Goal: Check status: Check status

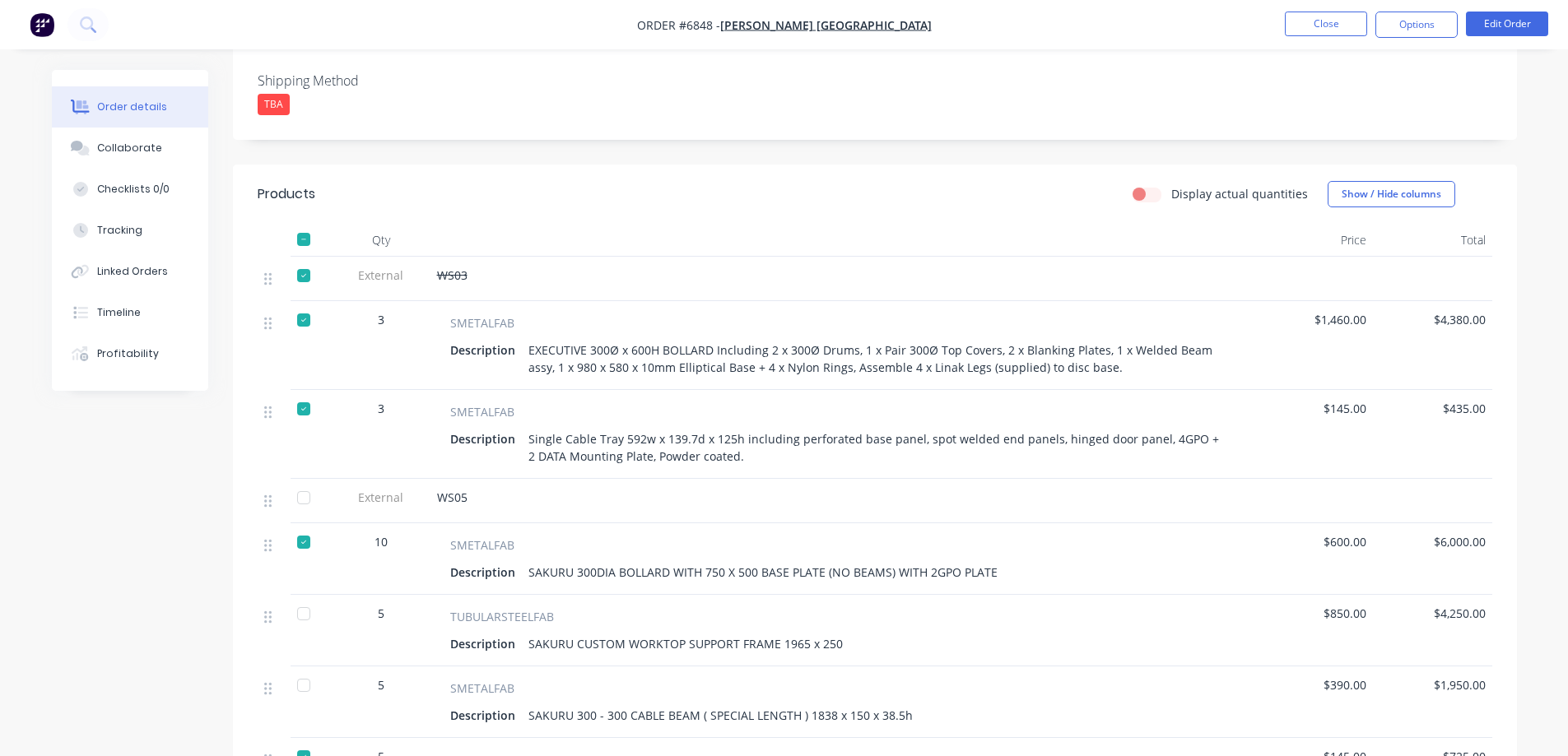
scroll to position [576, 0]
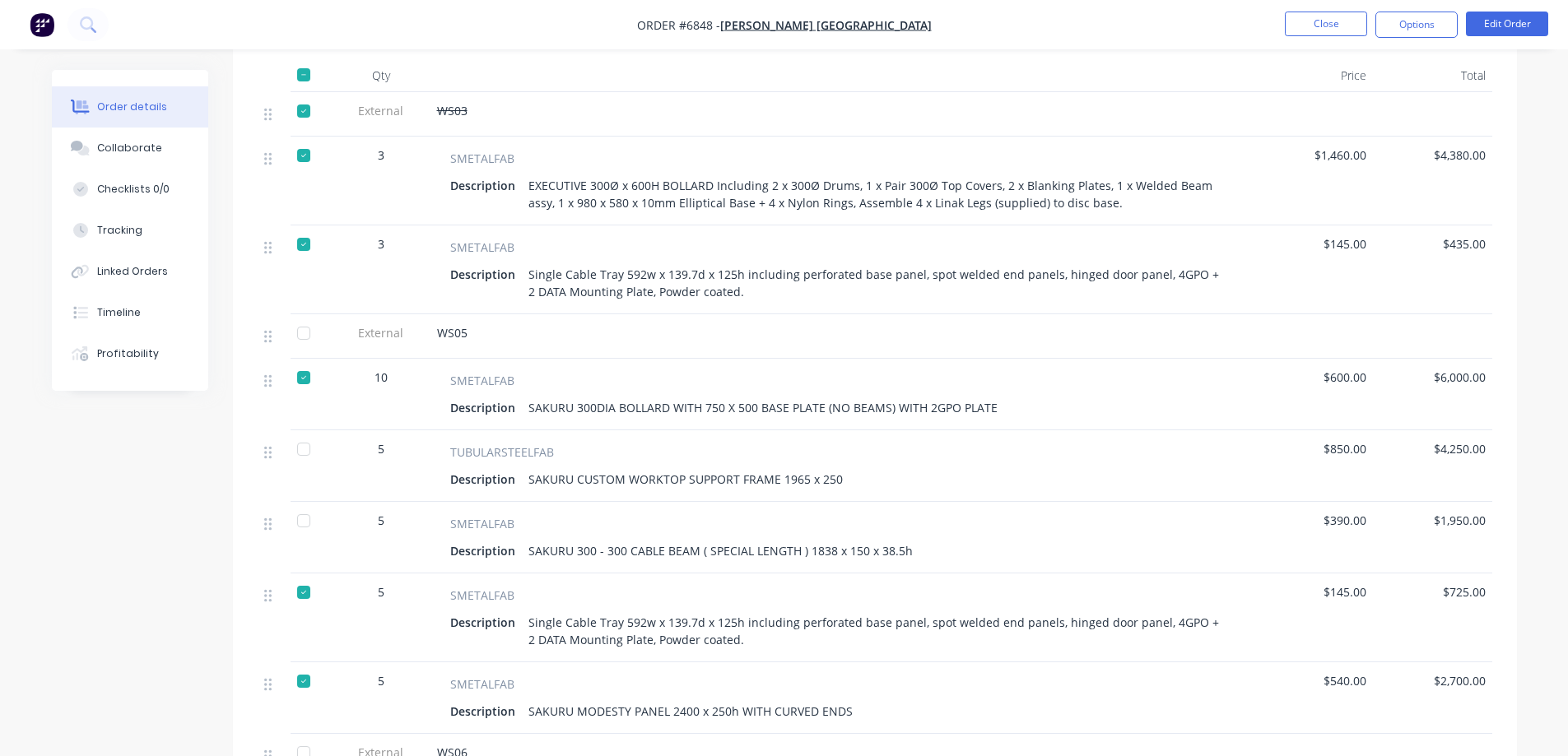
click at [304, 317] on div at bounding box center [304, 333] width 33 height 33
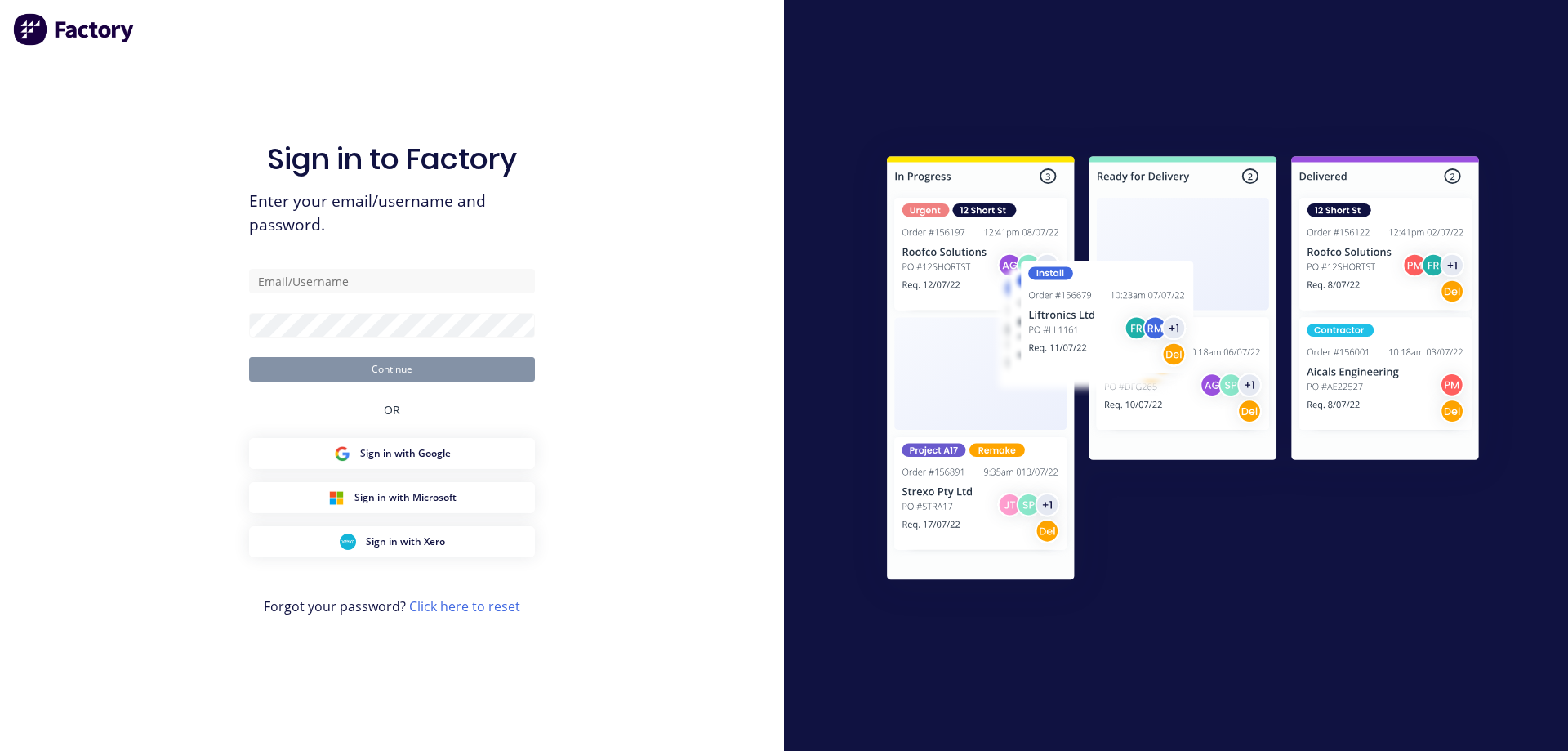
click at [296, 428] on div "Sign in to Factory Enter your email/username and password. Continue OR Sign in …" at bounding box center [392, 392] width 286 height 692
click at [317, 287] on input "text" at bounding box center [392, 281] width 286 height 24
type input "[EMAIL_ADDRESS][DOMAIN_NAME]"
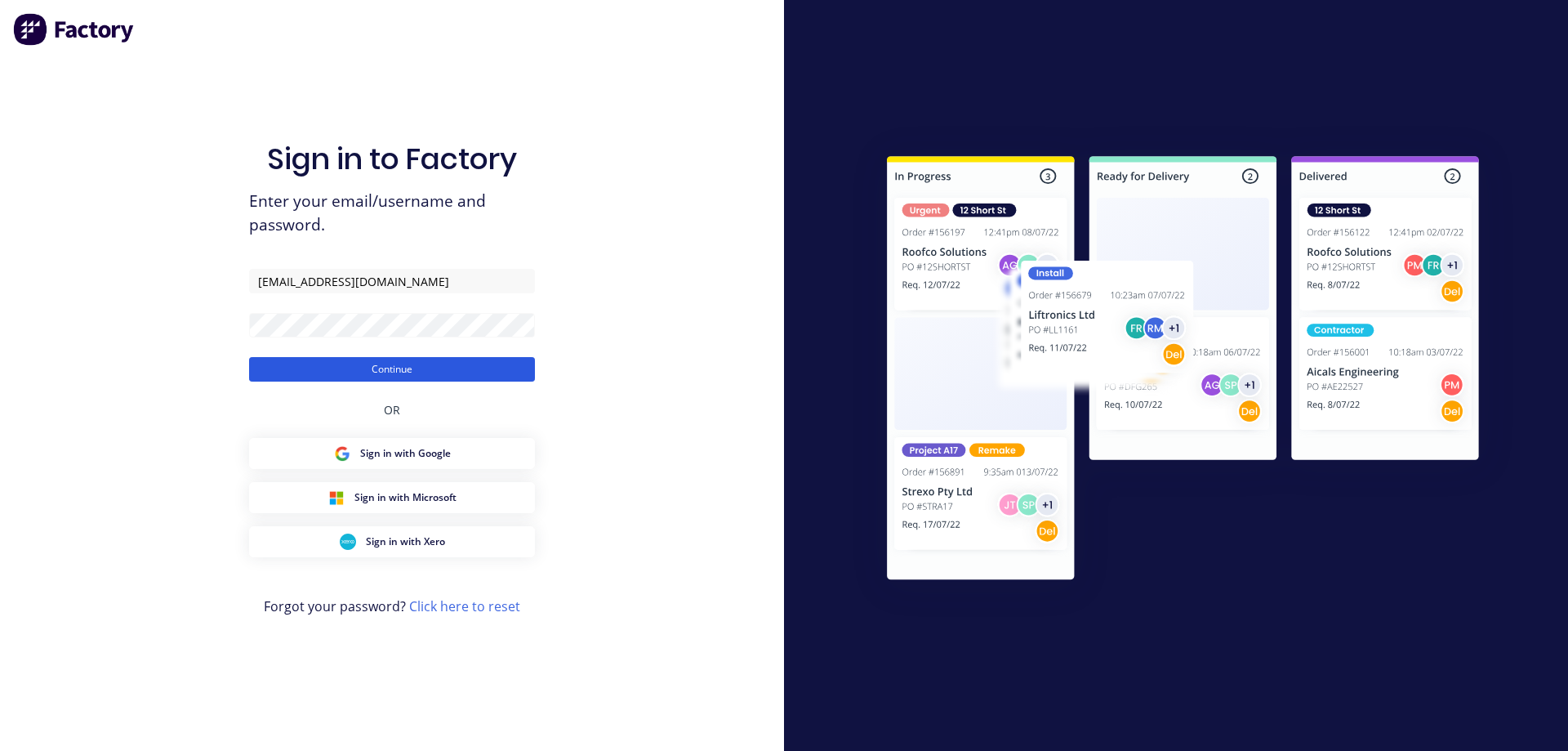
click at [355, 364] on button "Continue" at bounding box center [392, 369] width 286 height 24
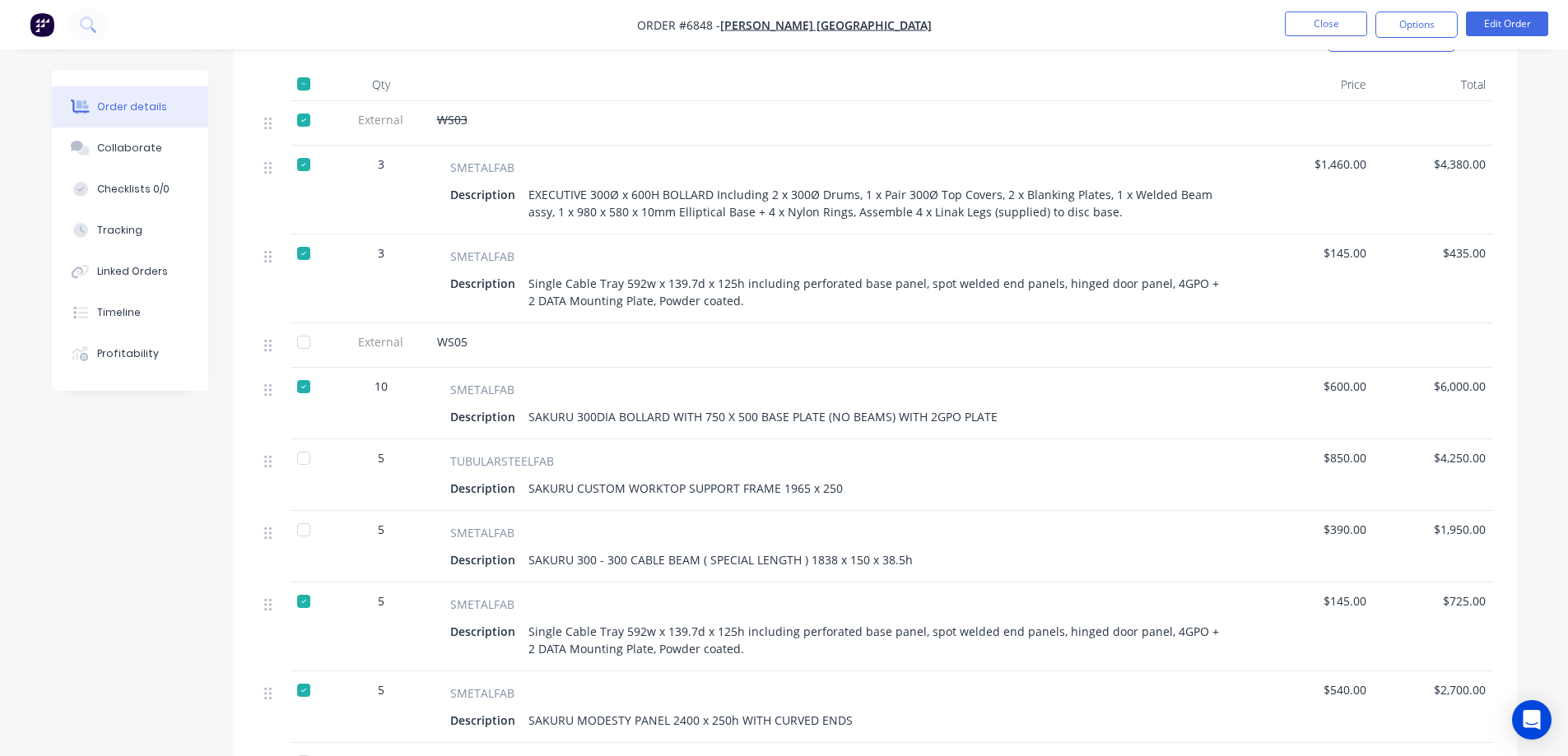
scroll to position [576, 0]
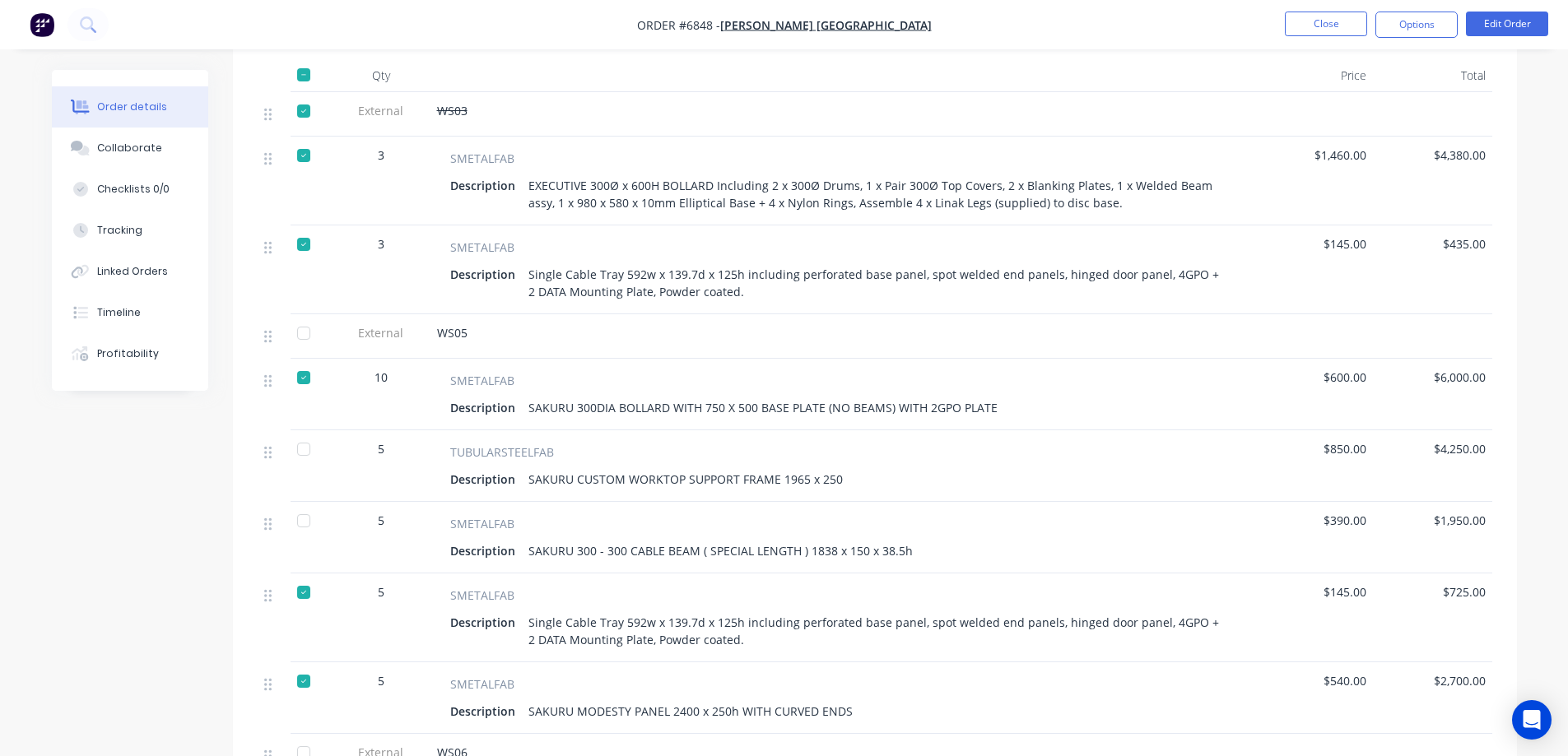
click at [303, 317] on div at bounding box center [304, 333] width 33 height 33
click at [305, 433] on div at bounding box center [304, 450] width 33 height 33
drag, startPoint x: 305, startPoint y: 499, endPoint x: 313, endPoint y: 517, distance: 19.7
click at [306, 505] on div at bounding box center [304, 521] width 33 height 33
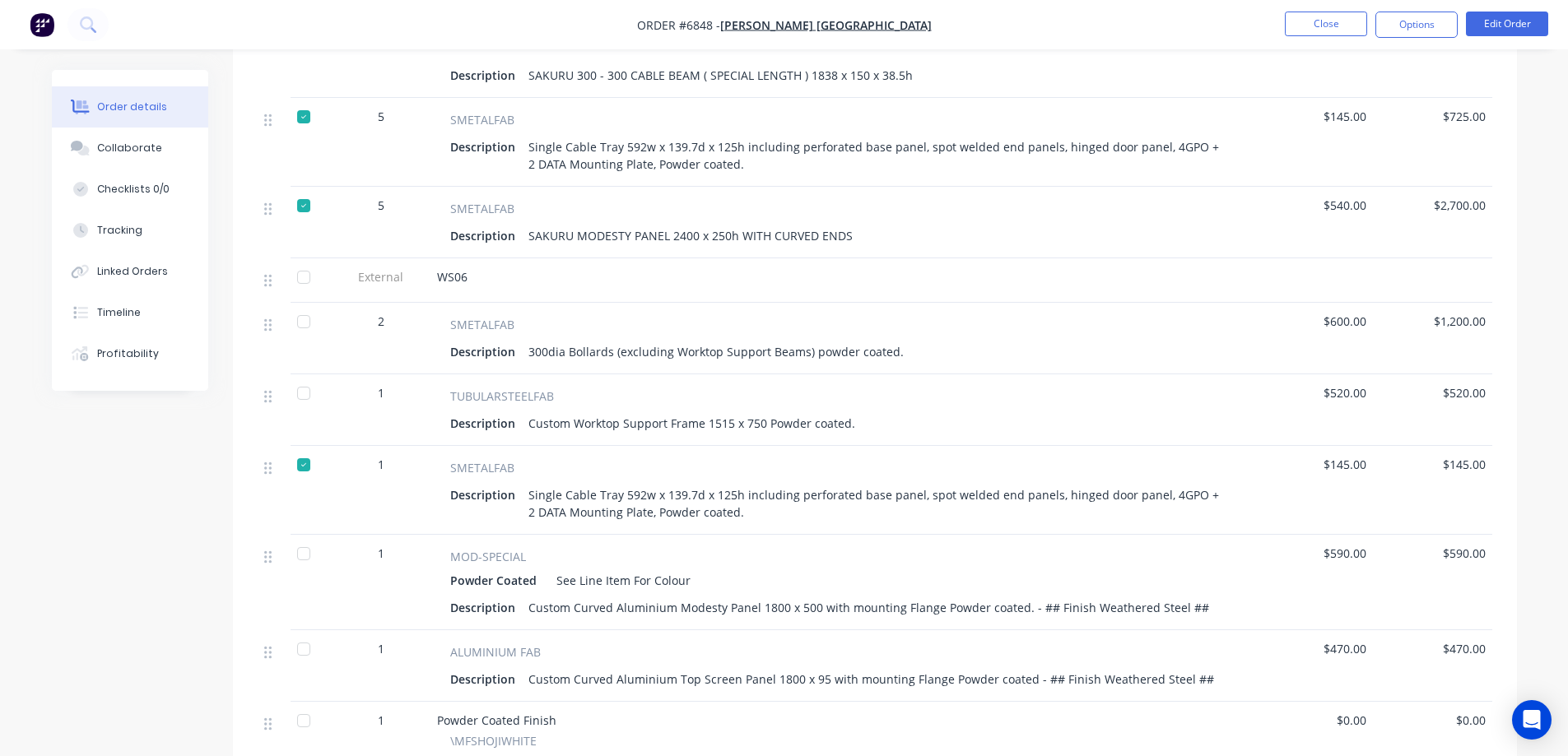
scroll to position [1069, 0]
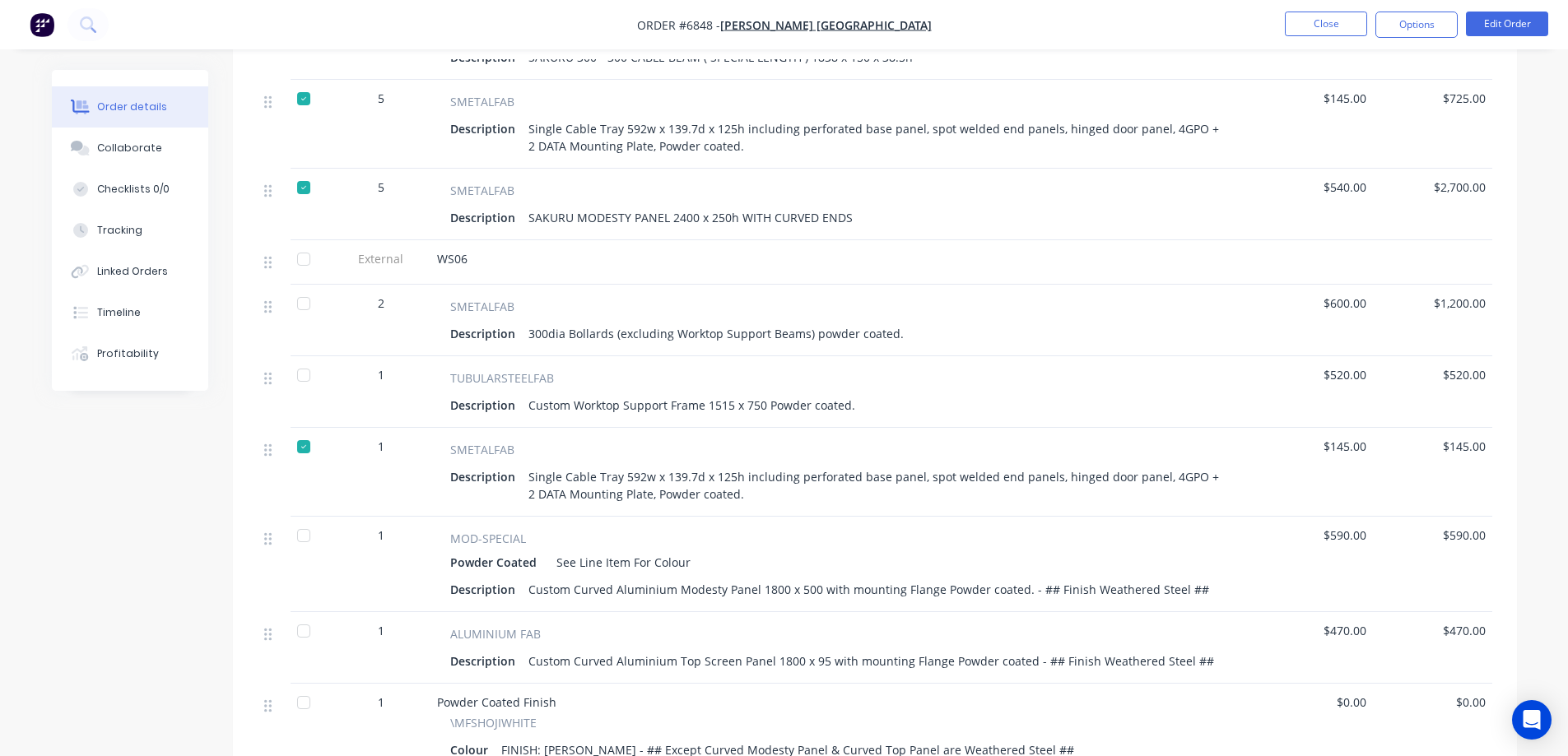
click at [305, 243] on div at bounding box center [304, 259] width 33 height 33
drag, startPoint x: 303, startPoint y: 284, endPoint x: 308, endPoint y: 329, distance: 45.3
click at [303, 287] on div at bounding box center [304, 304] width 33 height 33
click at [306, 359] on div at bounding box center [304, 375] width 33 height 33
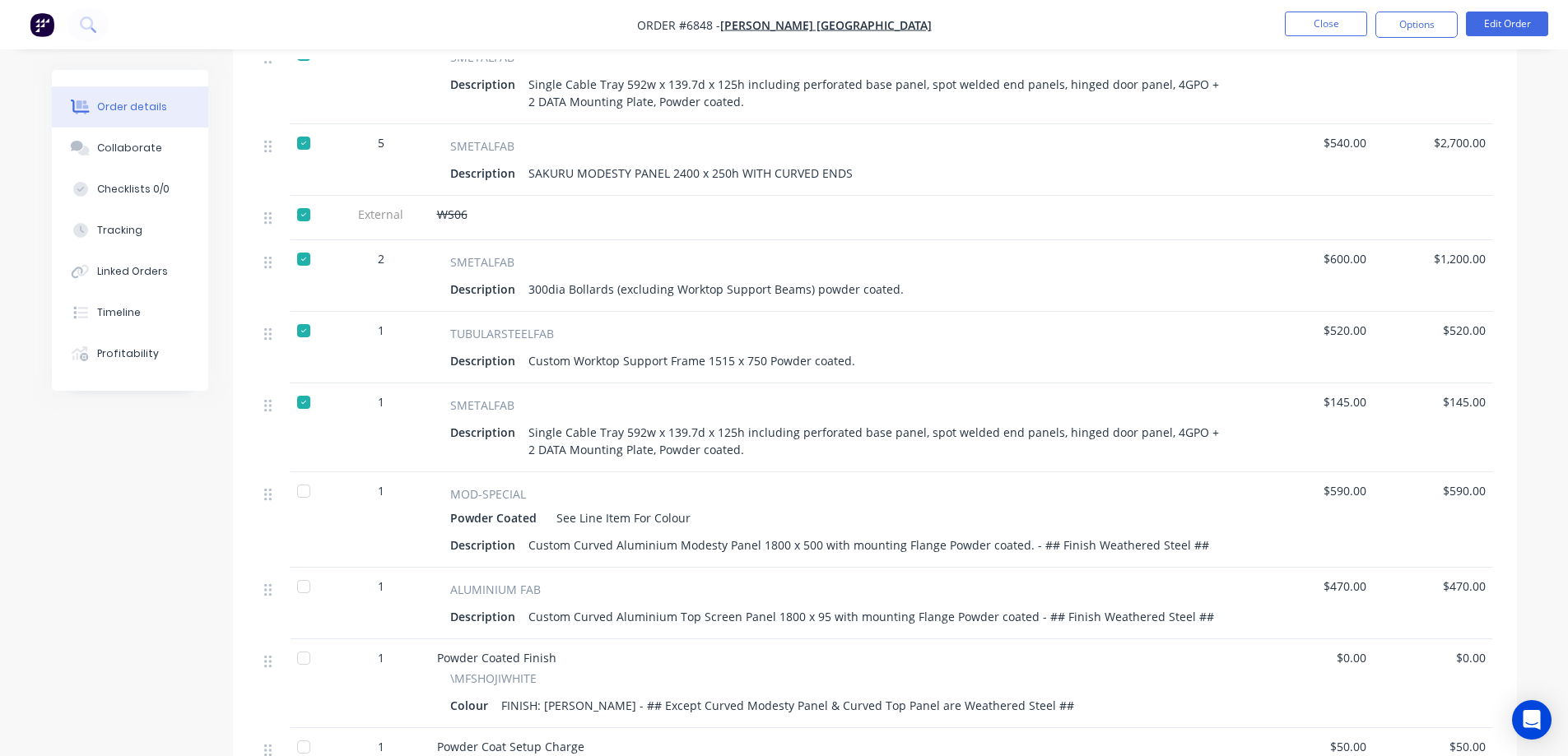
scroll to position [1151, 0]
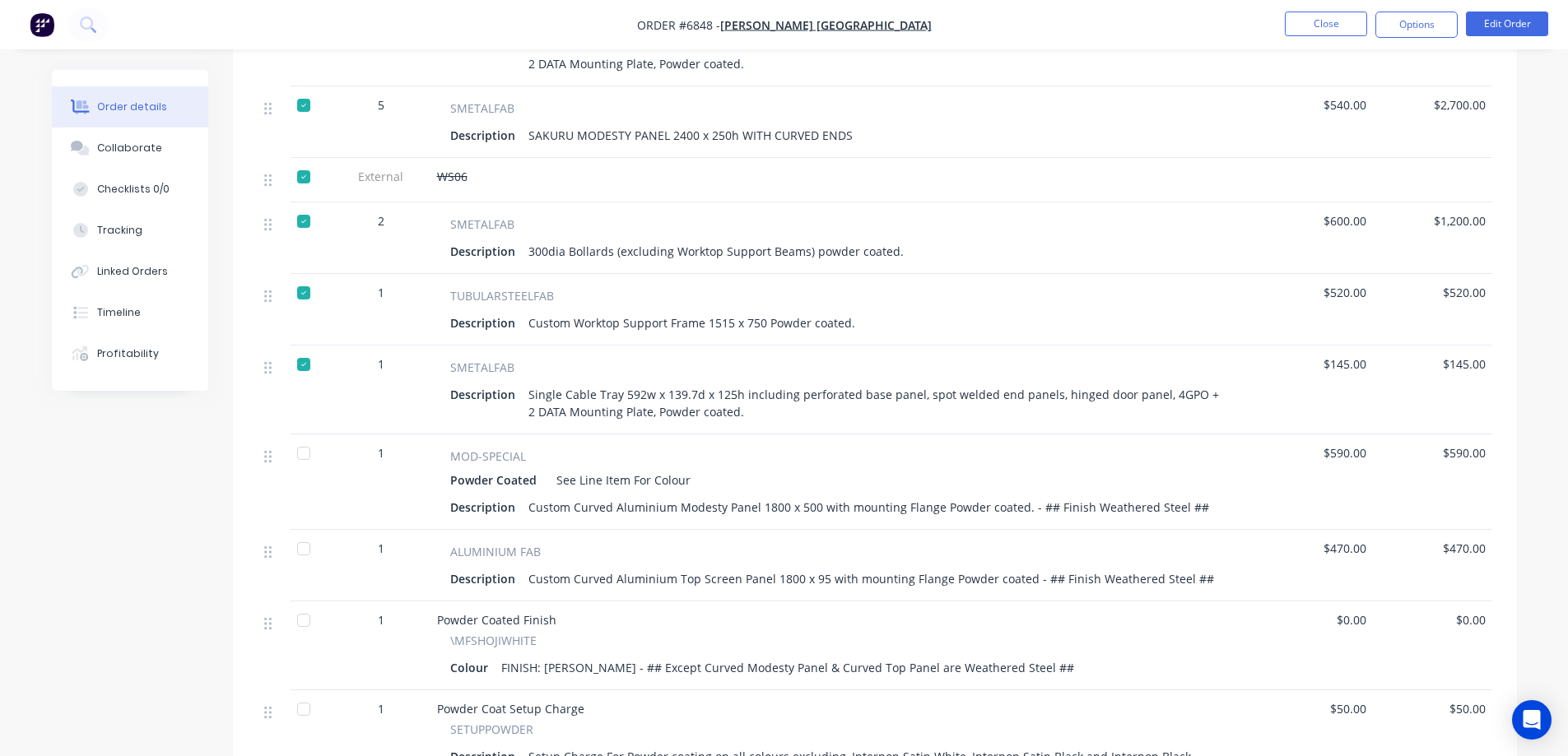
click at [306, 436] on div at bounding box center [304, 453] width 33 height 33
click at [309, 547] on div at bounding box center [304, 549] width 33 height 33
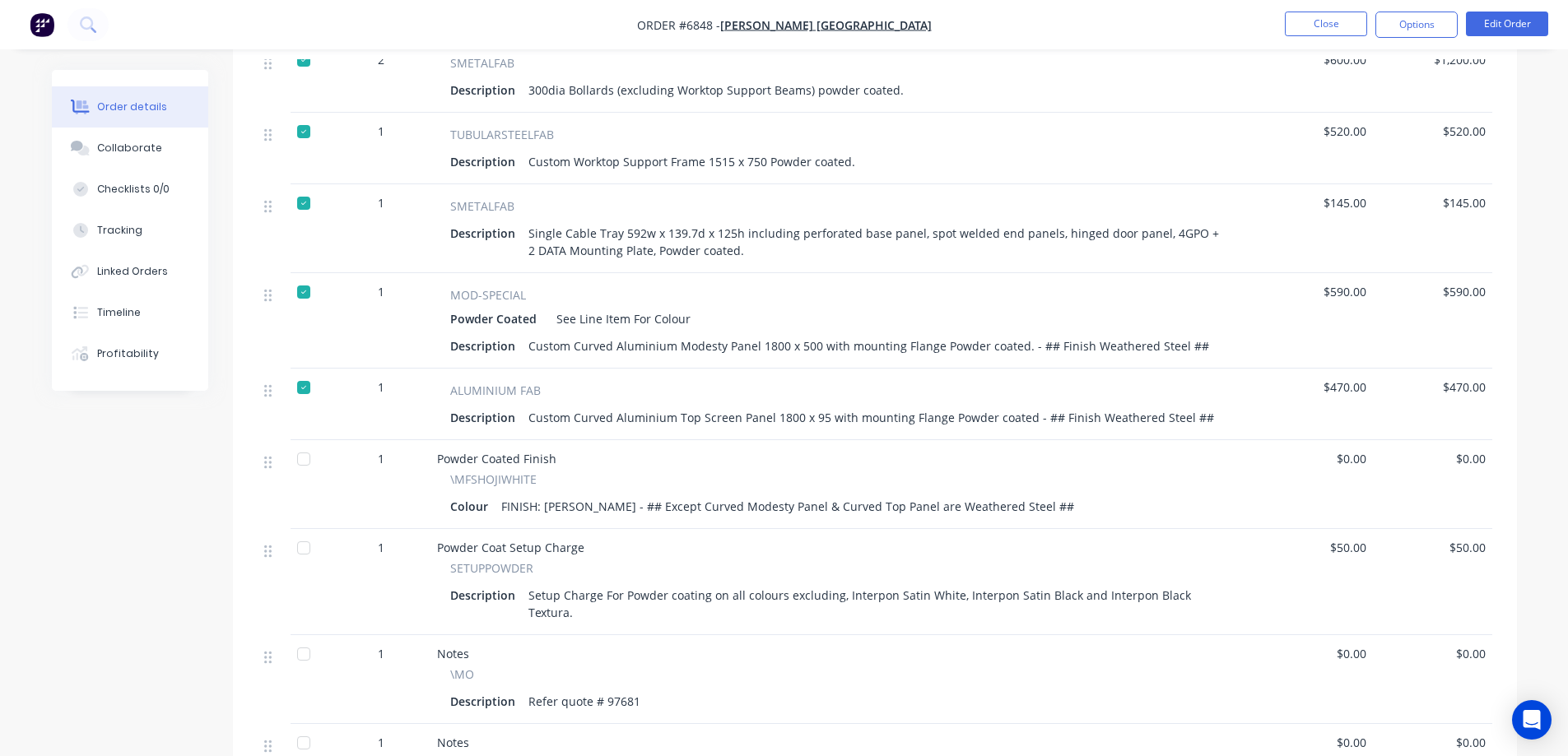
scroll to position [1316, 0]
click at [301, 439] on div at bounding box center [304, 456] width 33 height 33
click at [298, 529] on div at bounding box center [304, 545] width 33 height 33
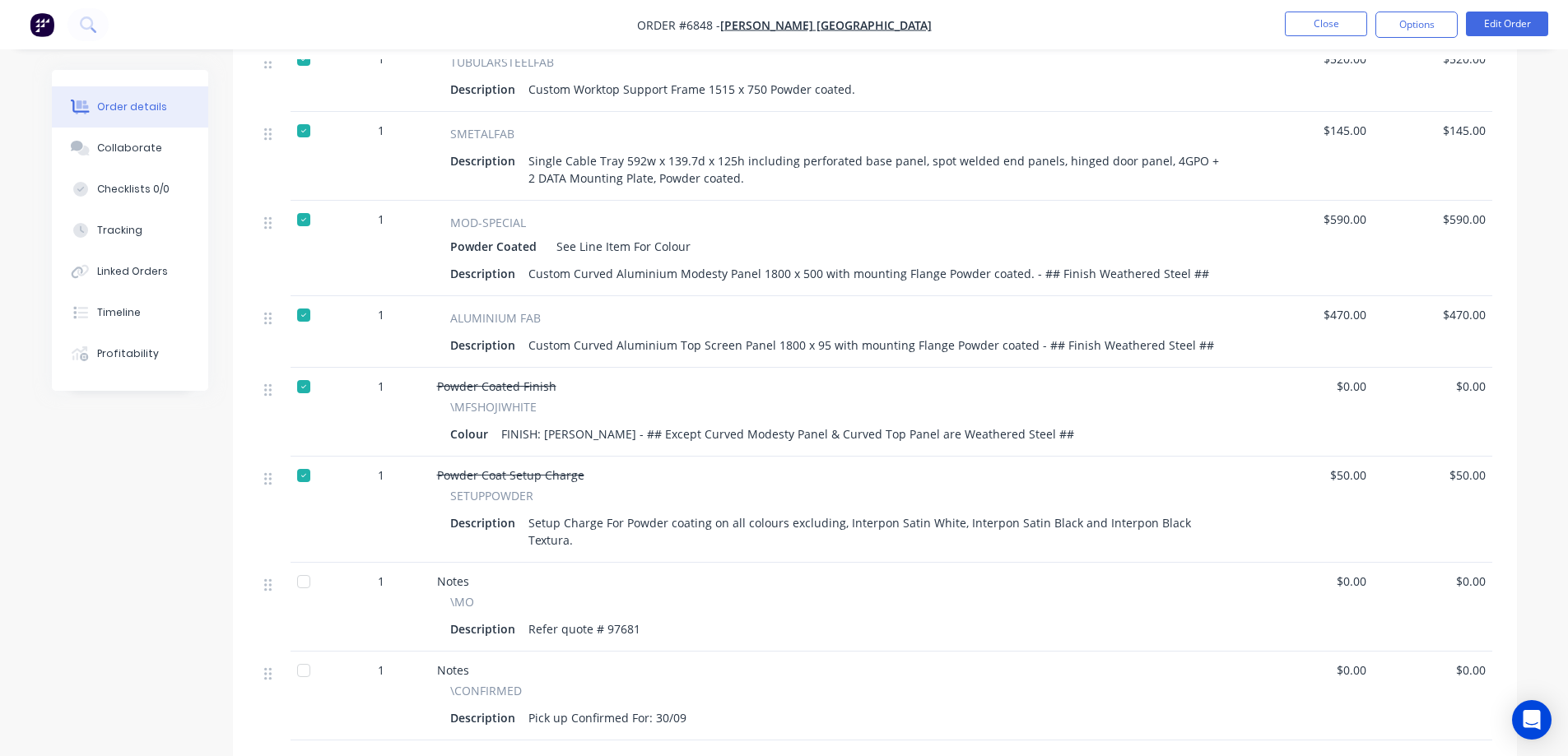
scroll to position [1481, 0]
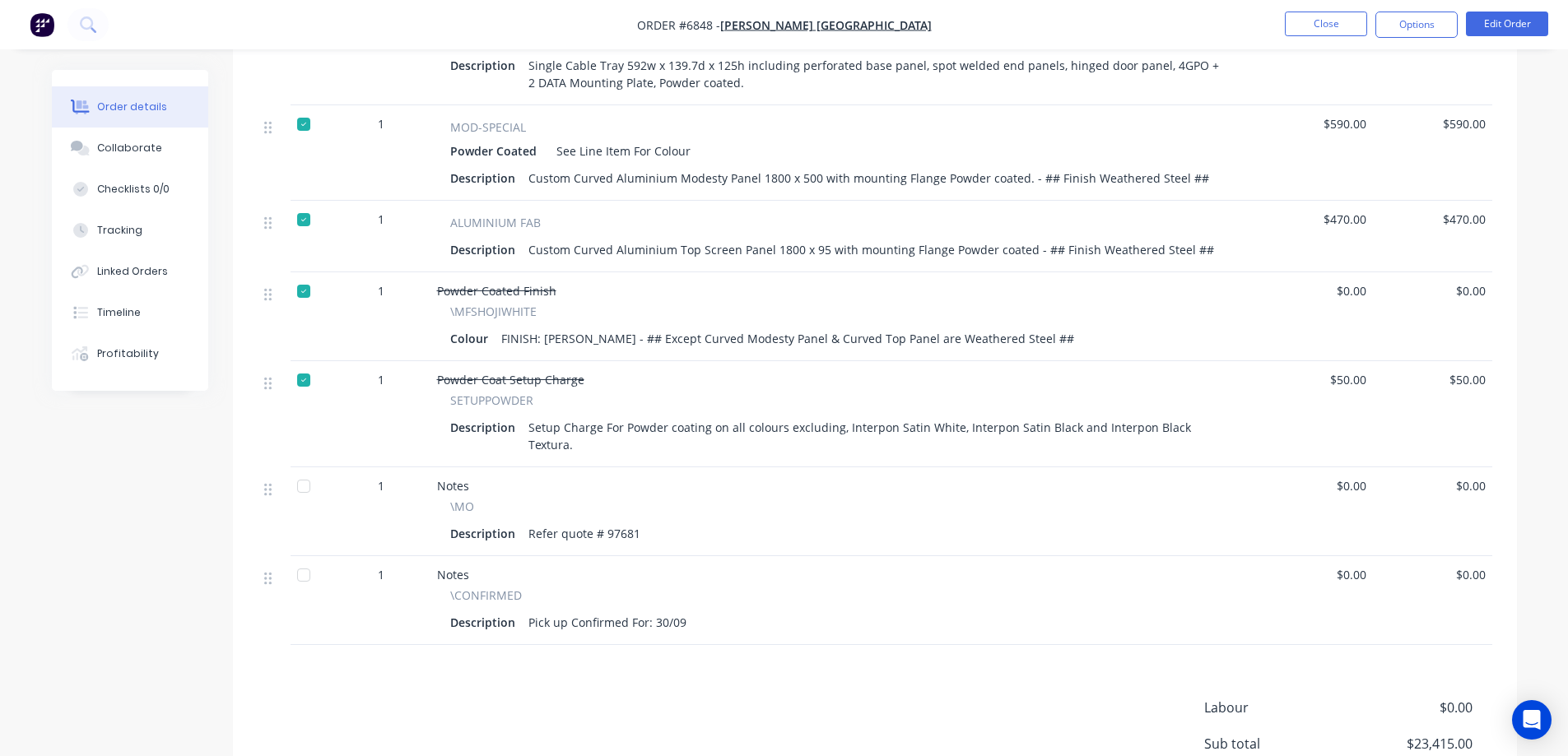
click at [306, 470] on div at bounding box center [304, 486] width 33 height 33
click at [302, 559] on div at bounding box center [304, 575] width 33 height 33
